Goal: Task Accomplishment & Management: Use online tool/utility

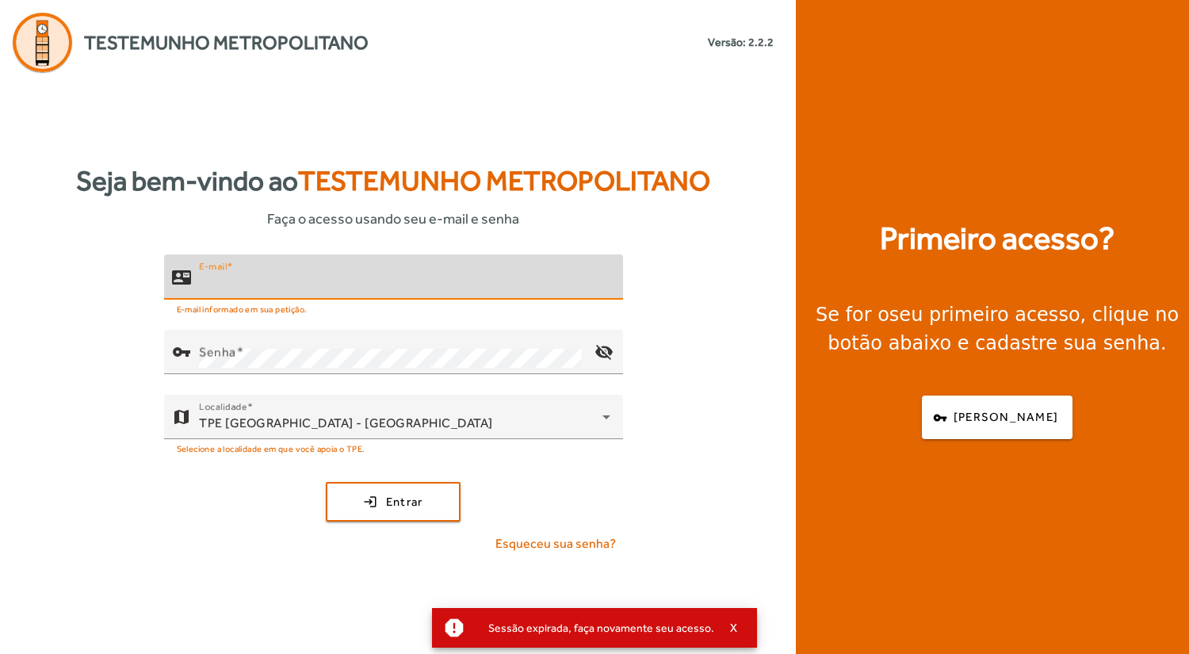
click at [298, 284] on input "E-mail" at bounding box center [405, 283] width 412 height 19
type input "**********"
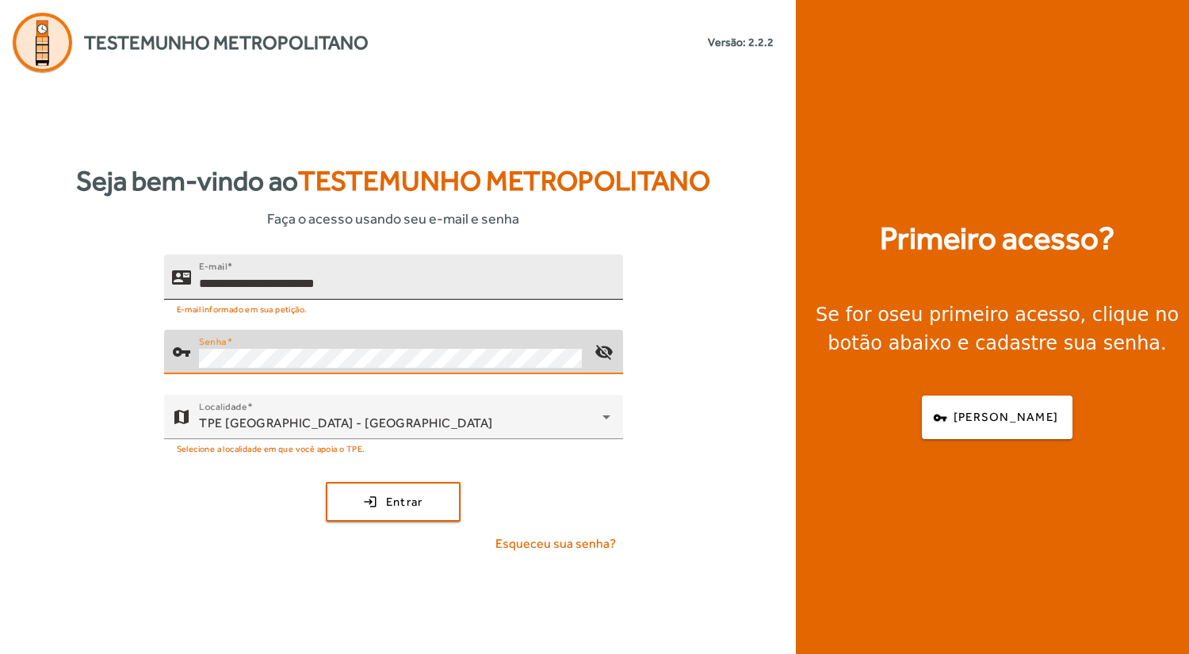
click at [326, 482] on button "login Entrar" at bounding box center [393, 502] width 135 height 40
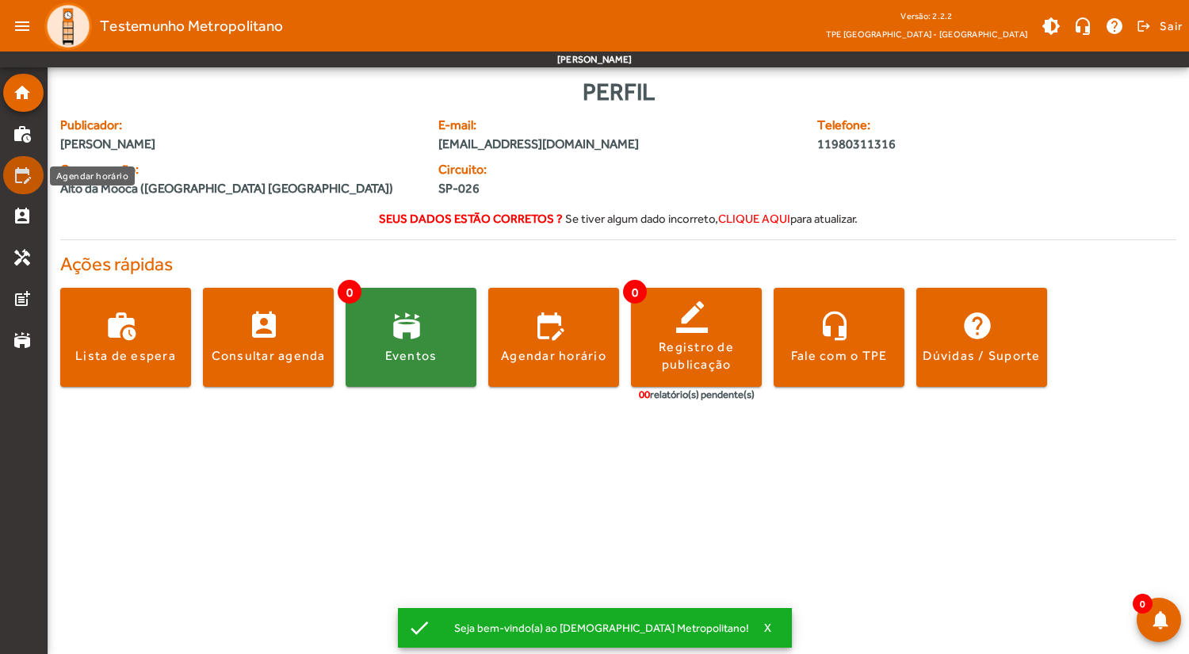
click at [15, 178] on mat-icon "edit_calendar" at bounding box center [22, 175] width 19 height 19
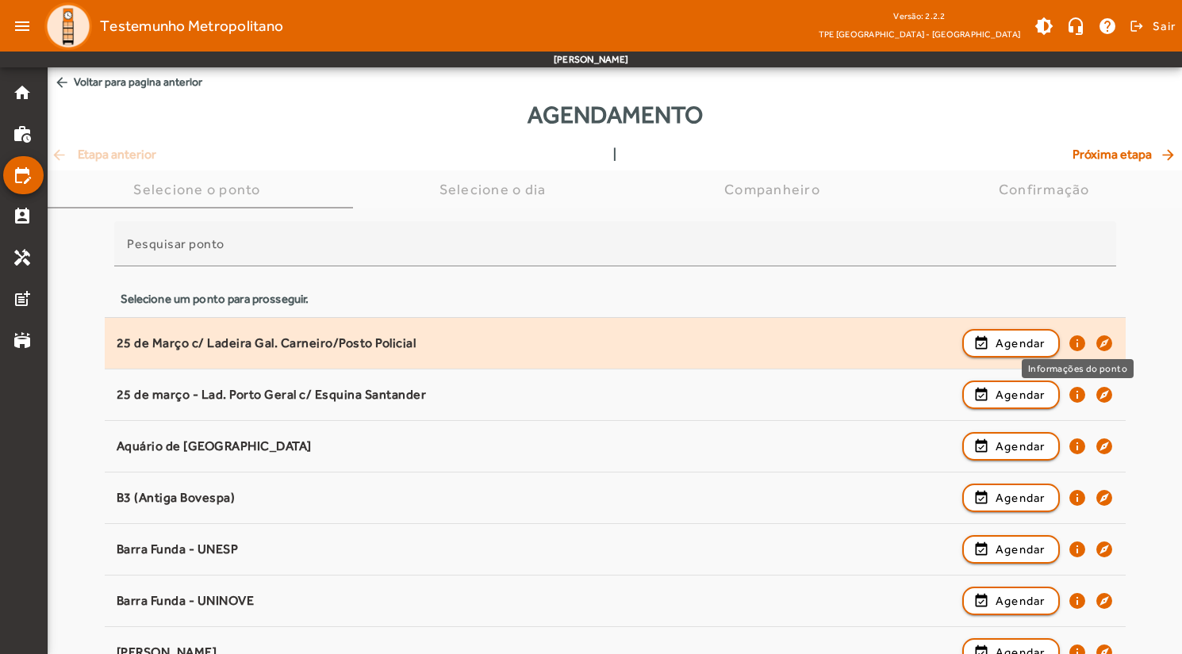
click at [1082, 344] on mat-icon "info" at bounding box center [1076, 343] width 19 height 19
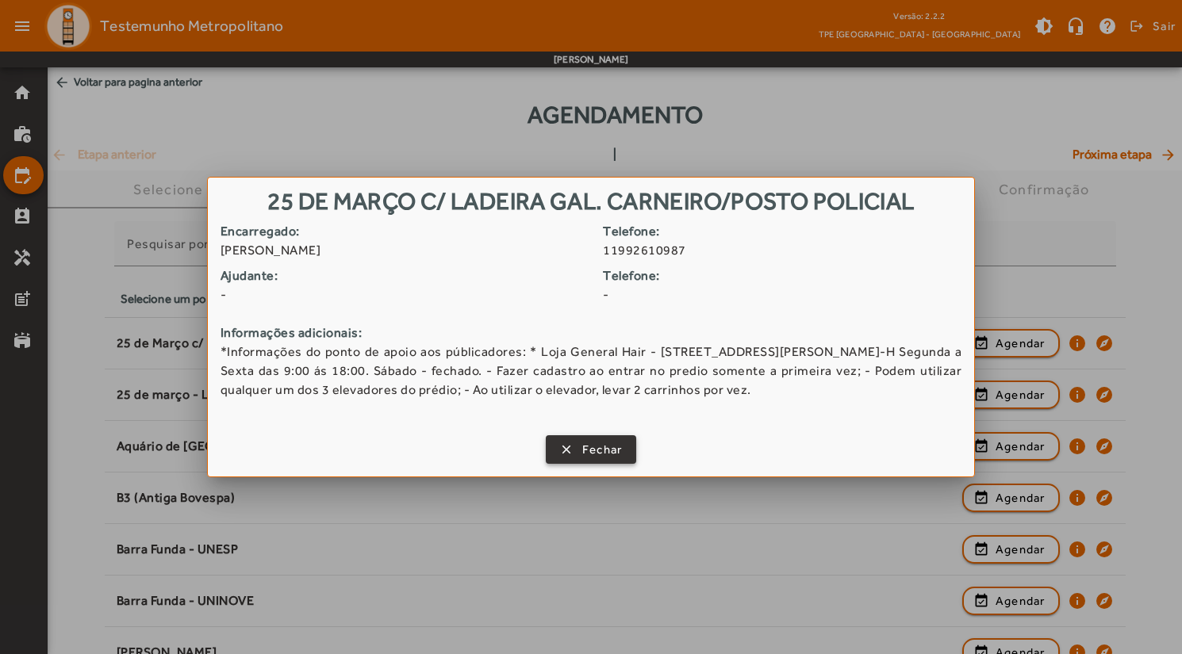
click at [598, 443] on span "Fechar" at bounding box center [602, 450] width 40 height 18
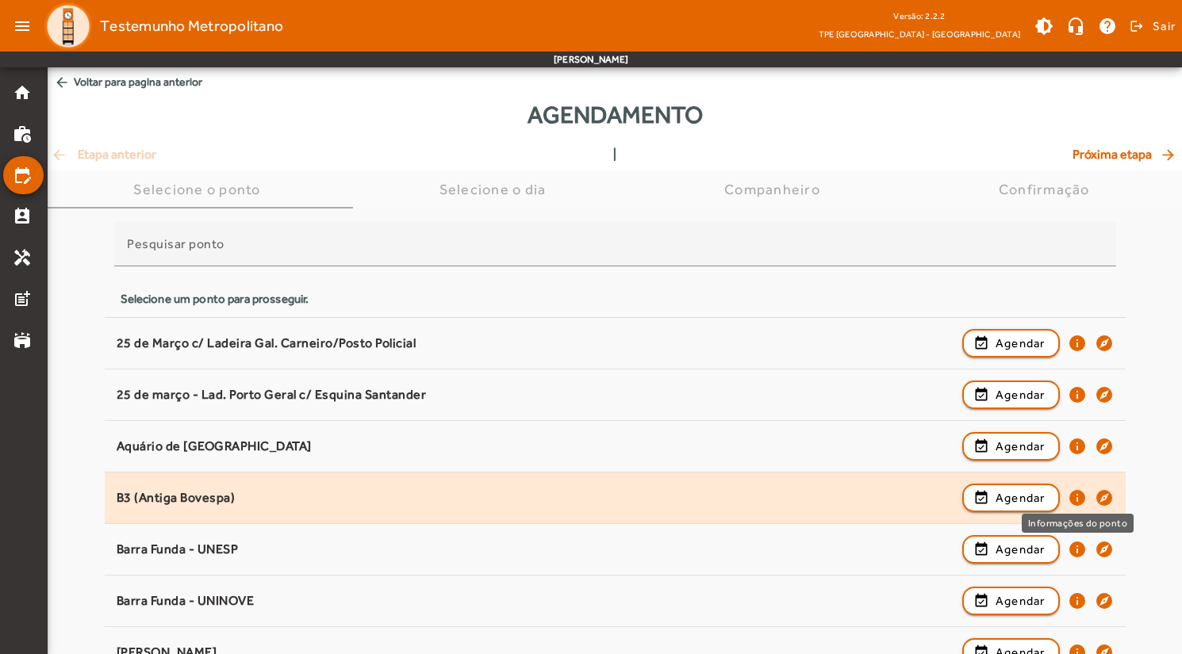
click at [1074, 496] on mat-icon "info" at bounding box center [1076, 497] width 19 height 19
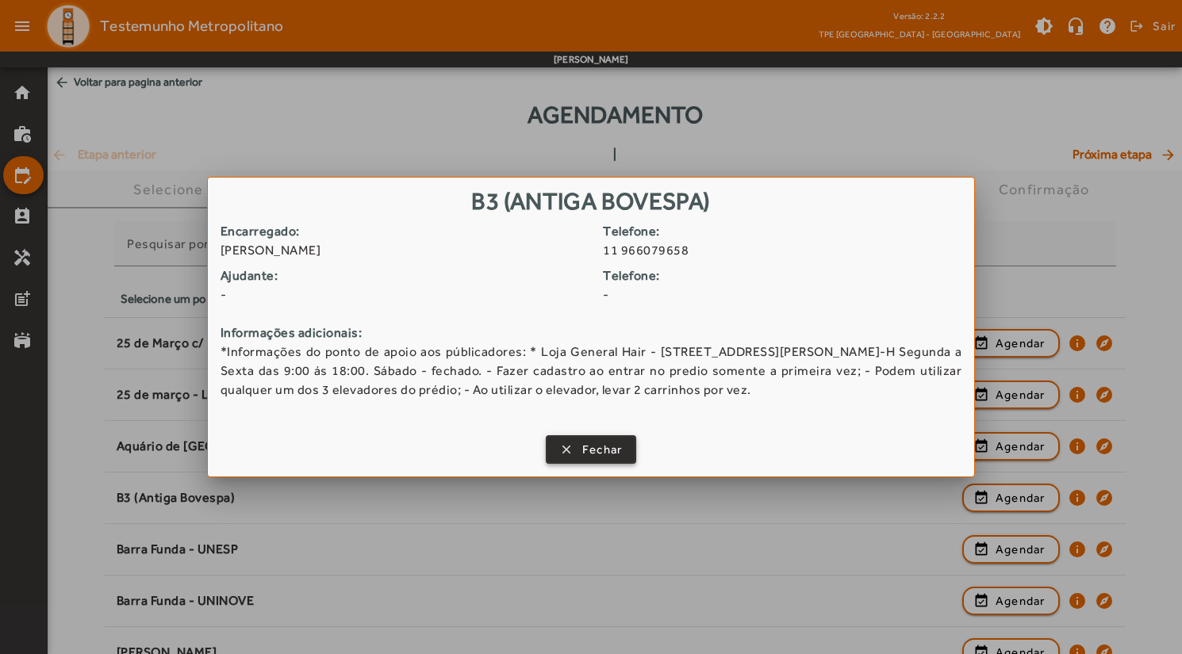
click at [576, 451] on span "button" at bounding box center [591, 450] width 88 height 38
